Goal: Task Accomplishment & Management: Complete application form

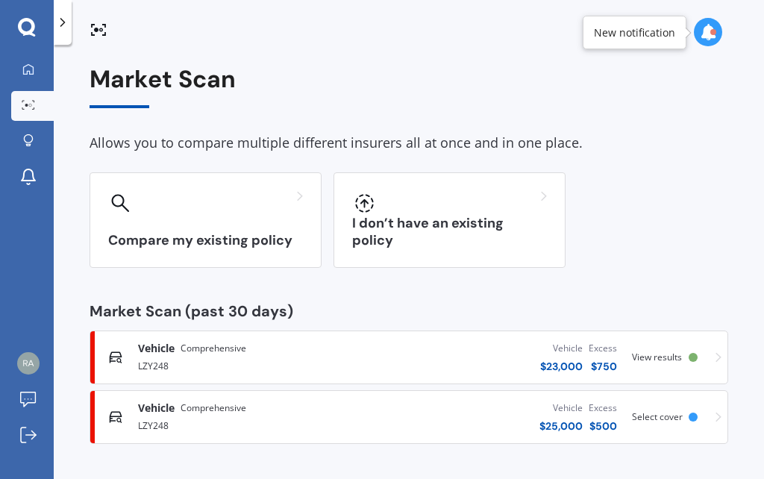
click at [28, 57] on link "My Dashboard" at bounding box center [32, 70] width 43 height 30
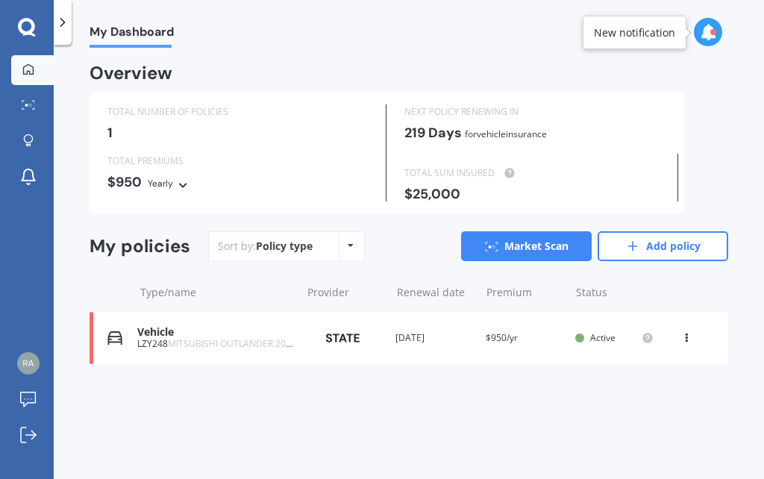
click at [31, 19] on icon at bounding box center [27, 27] width 18 height 19
click at [678, 244] on link "Add policy" at bounding box center [662, 246] width 131 height 30
